Goal: Information Seeking & Learning: Learn about a topic

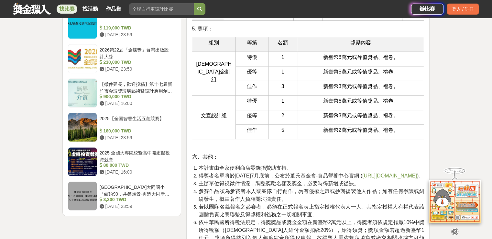
scroll to position [808, 0]
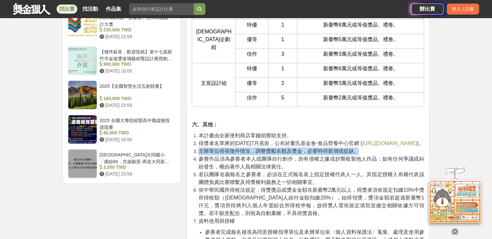
drag, startPoint x: 199, startPoint y: 134, endPoint x: 363, endPoint y: 134, distance: 164.5
click at [363, 147] on li "主辦單位得視徵件情況，調整獎勵名額及獎金，必要時得新增或從缺。" at bounding box center [311, 151] width 226 height 8
copy span "主辦單位得視徵件情況，調整獎勵名額及獎金，必要時得新增或從缺。"
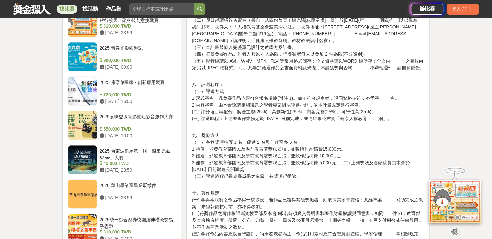
scroll to position [549, 0]
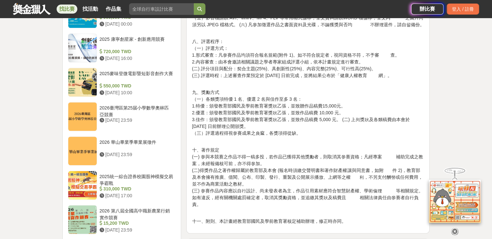
scroll to position [582, 0]
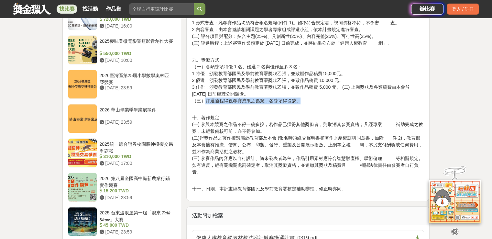
drag, startPoint x: 302, startPoint y: 113, endPoint x: 205, endPoint y: 115, distance: 96.7
click at [205, 104] on p "九、獎勵方式 （一）各類獎項特優 1 名、優選 2 名與佳作至多 3 名： 1.特優：頒發教育部國民及學前教育署獎狀乙張，並致贈作品稿費15,000元。 2.…" at bounding box center [308, 77] width 232 height 54
copy p "評選過程得視參賽成果之良窳，各獎項得從缺。"
